Goal: Information Seeking & Learning: Learn about a topic

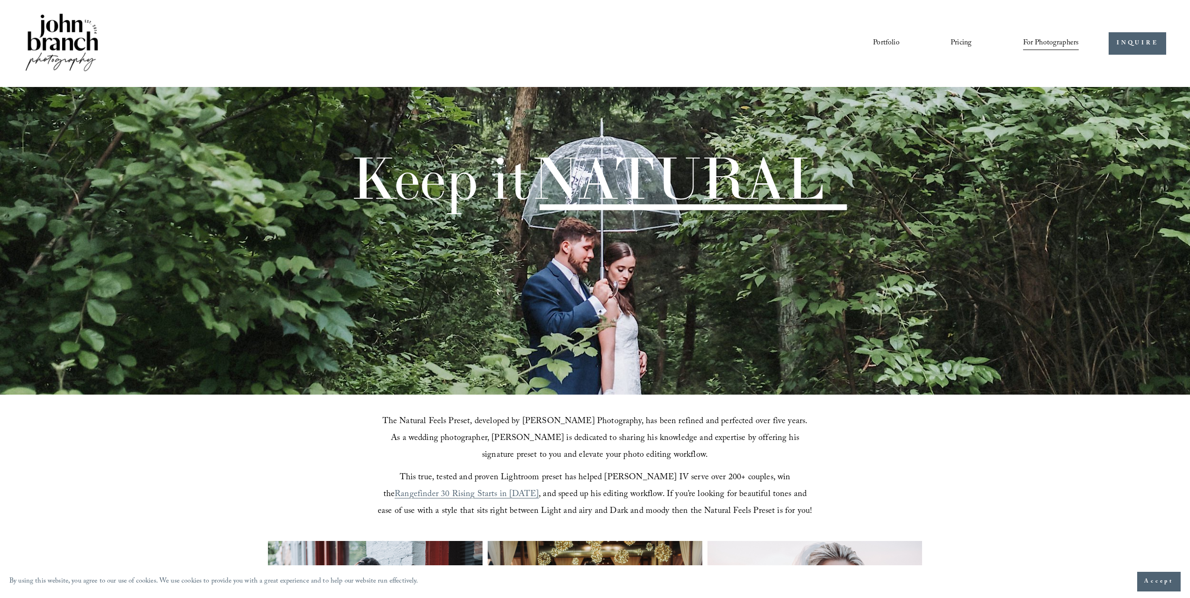
click at [1044, 41] on span "For Photographers" at bounding box center [1051, 43] width 56 height 14
click at [0, 0] on link "Blog" at bounding box center [0, 0] width 0 height 0
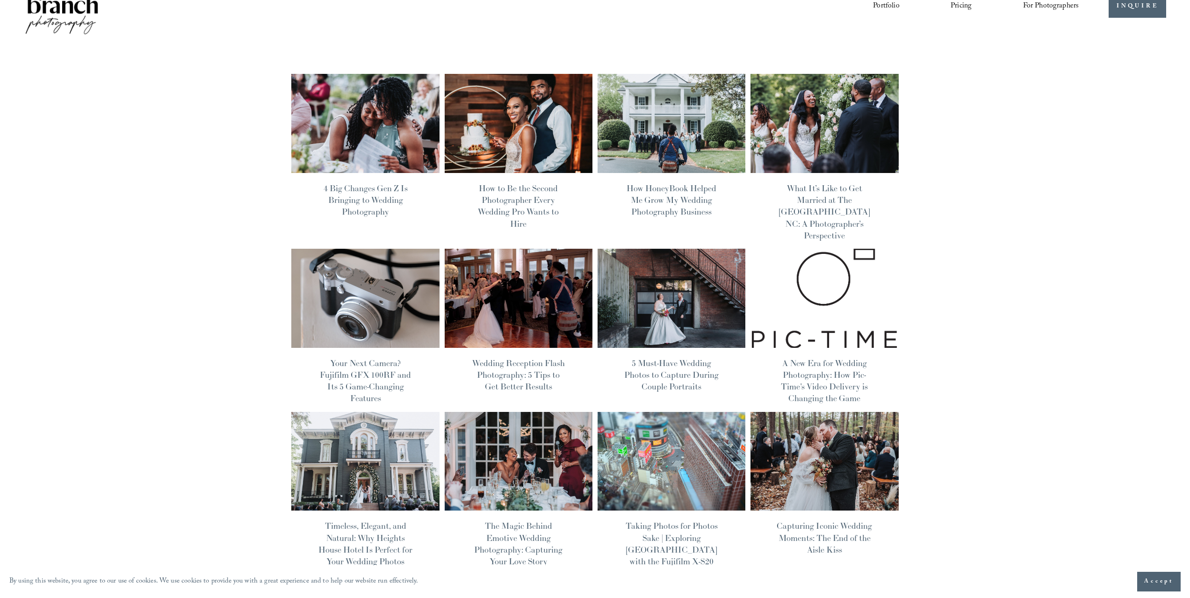
scroll to position [28, 0]
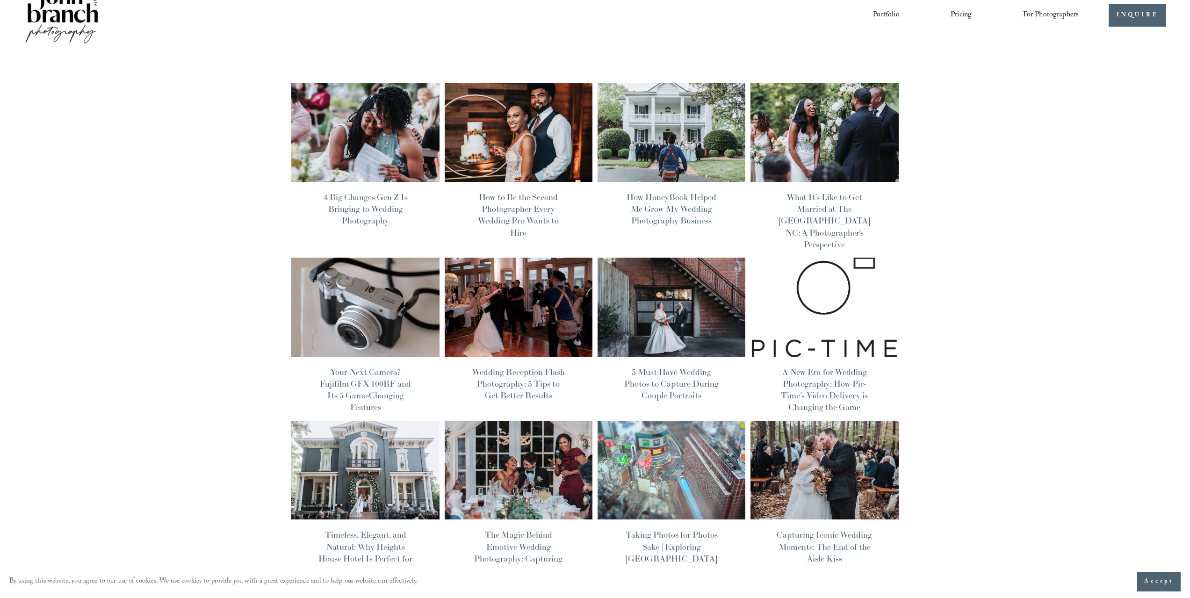
click at [670, 211] on link "How HoneyBook Helped Me Grow My Wedding Photography Business" at bounding box center [672, 209] width 90 height 34
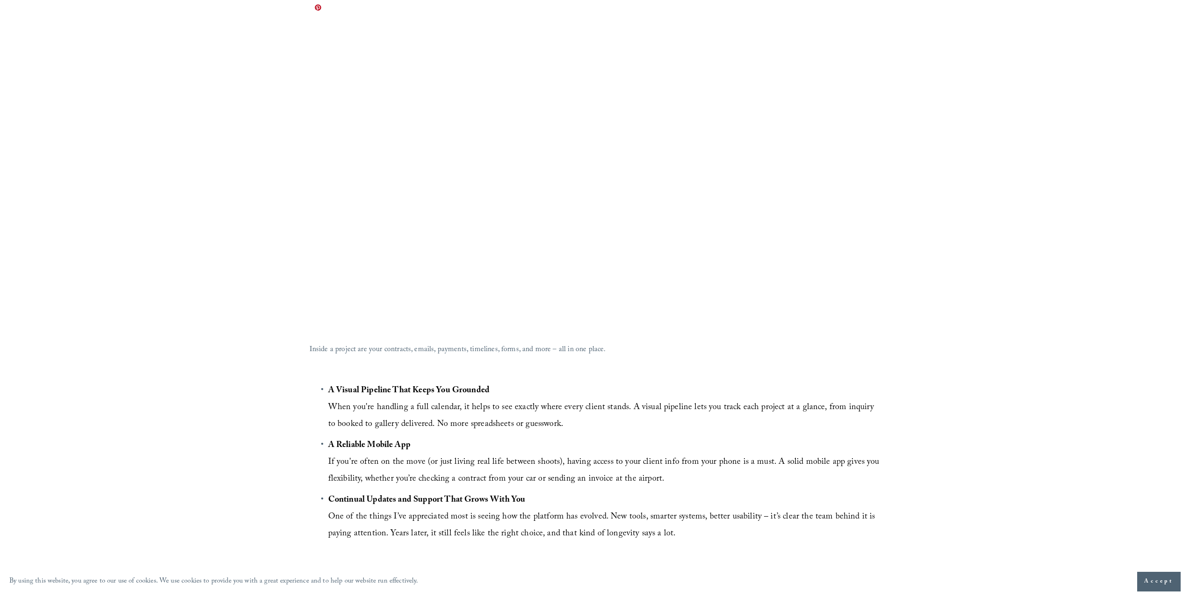
scroll to position [2185, 0]
